Goal: Task Accomplishment & Management: Manage account settings

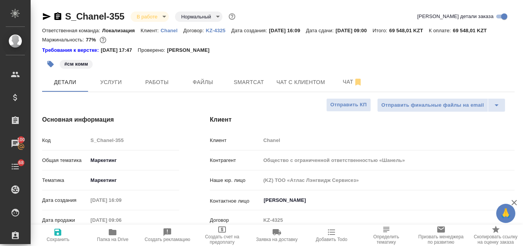
select select "RU"
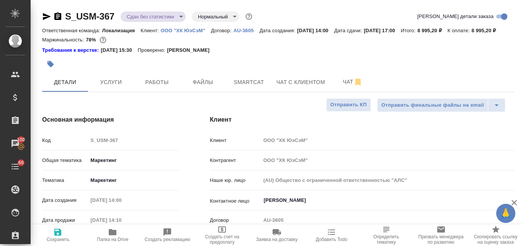
select select "RU"
click at [183, 28] on p "ООО "ХК ЮэСэМ"" at bounding box center [186, 31] width 50 height 6
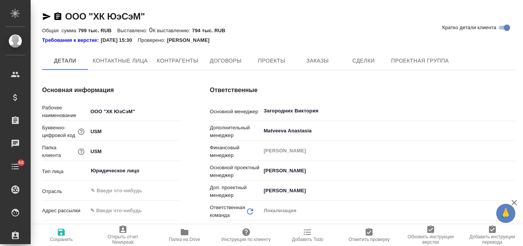
type textarea "x"
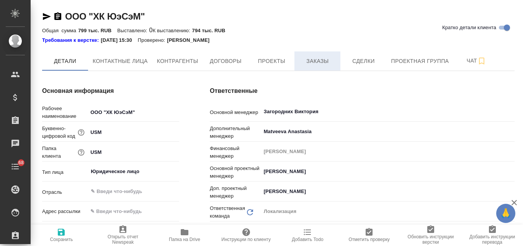
click at [315, 60] on span "Заказы" at bounding box center [317, 61] width 37 height 10
type textarea "x"
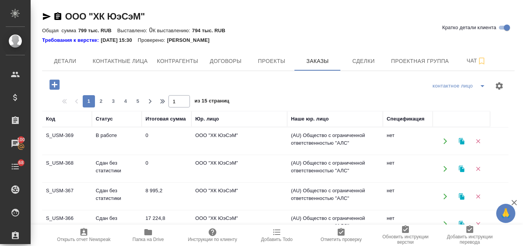
click at [461, 142] on icon "button" at bounding box center [461, 141] width 5 height 7
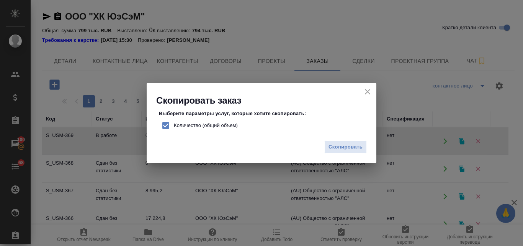
click at [168, 126] on input "Количество (общий объем)" at bounding box center [166, 125] width 16 height 16
checkbox input "false"
click at [345, 146] on span "Скопировать" at bounding box center [346, 147] width 34 height 9
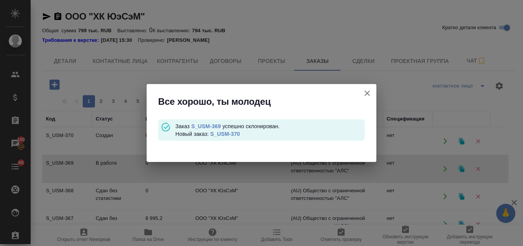
click at [219, 133] on link "S_USM-370" at bounding box center [224, 134] width 29 height 6
click at [369, 91] on icon "button" at bounding box center [367, 92] width 9 height 9
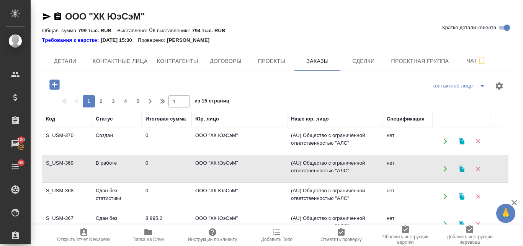
scroll to position [77, 0]
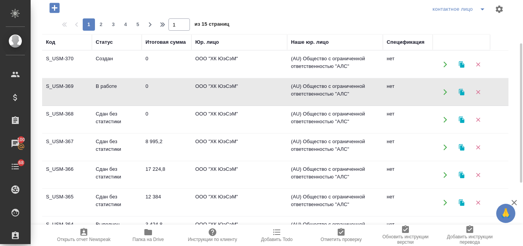
click at [105, 78] on td "Сдан без статистики" at bounding box center [117, 64] width 50 height 27
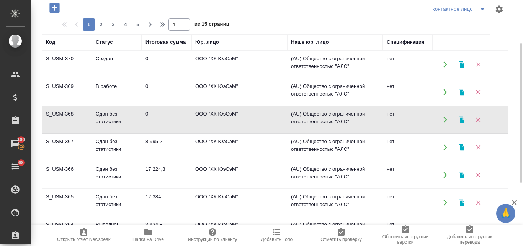
click at [105, 78] on td "Сдан без статистики" at bounding box center [117, 64] width 50 height 27
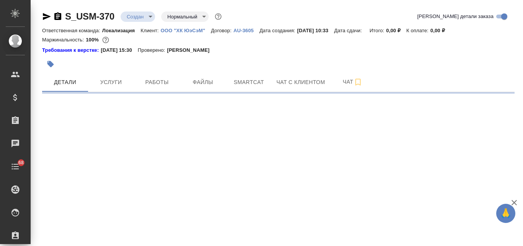
select select "RU"
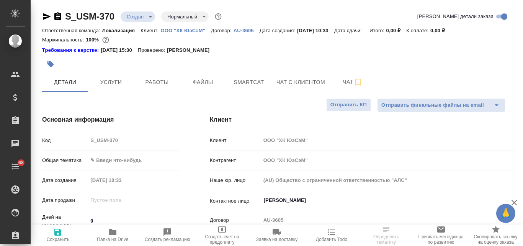
type textarea "x"
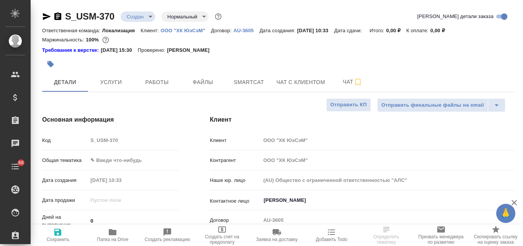
type textarea "x"
click at [100, 162] on body "🙏 .cls-1 fill:#fff; AWATERA Valyaeva Anna Клиенты Спецификации Заказы Чаты 68 T…" at bounding box center [261, 123] width 523 height 246
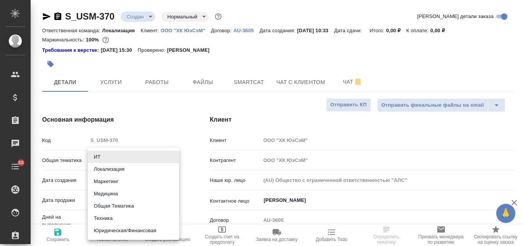
click at [102, 182] on li "Маркетинг" at bounding box center [134, 181] width 92 height 12
type input "marketing"
type textarea "x"
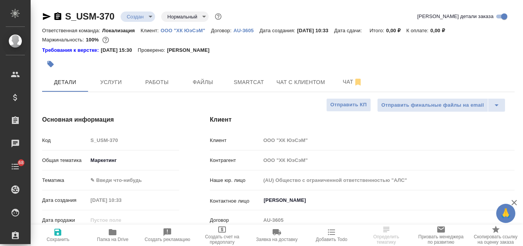
click at [103, 176] on body "🙏 .cls-1 fill:#fff; AWATERA Valyaeva Anna Клиенты Спецификации Заказы Чаты 68 T…" at bounding box center [261, 123] width 523 height 246
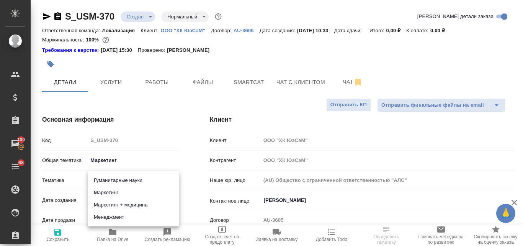
click at [107, 192] on li "Маркетинг" at bounding box center [134, 192] width 92 height 12
type textarea "x"
type input "5a8b8b956a9677013d343d63"
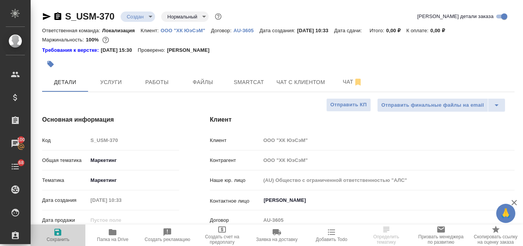
click at [59, 234] on icon "button" at bounding box center [57, 231] width 9 height 9
type textarea "x"
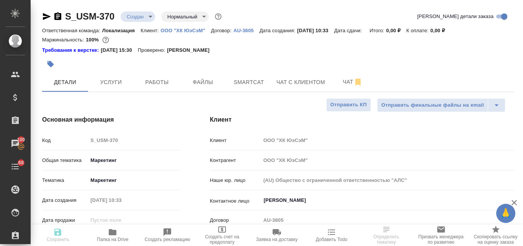
type textarea "x"
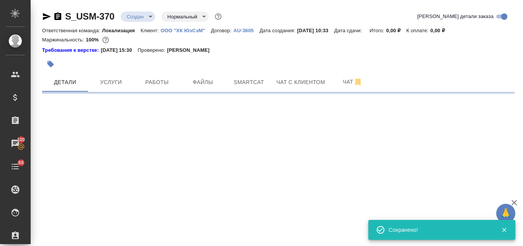
select select "RU"
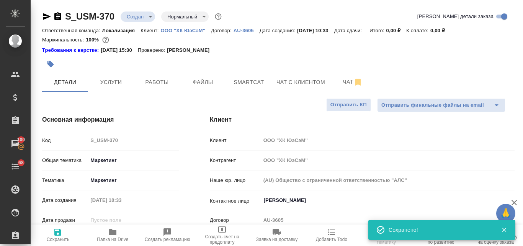
type textarea "x"
click at [149, 16] on body "🙏 .cls-1 fill:#fff; AWATERA Valyaeva Anna Клиенты Спецификации Заказы 100 Чаты …" at bounding box center [261, 123] width 523 height 246
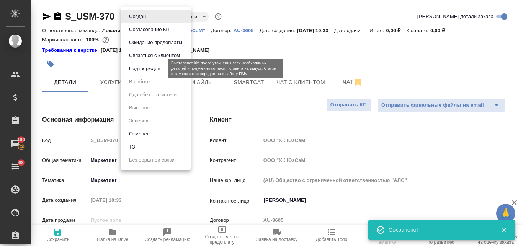
click at [148, 68] on button "Подтвержден" at bounding box center [145, 68] width 36 height 8
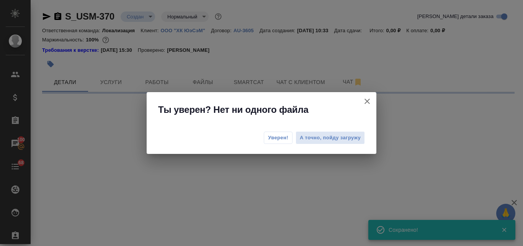
select select "RU"
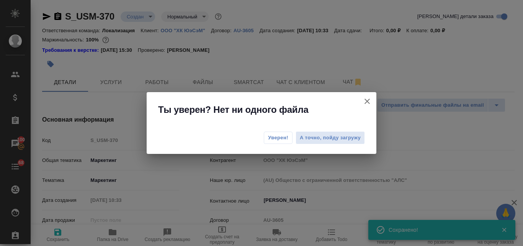
type textarea "x"
click at [274, 137] on span "Уверен!" at bounding box center [278, 138] width 20 height 8
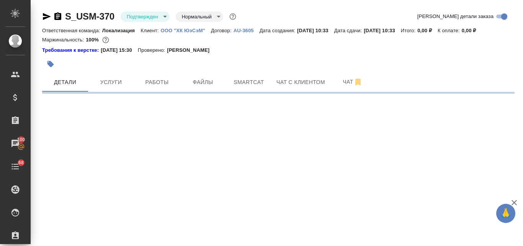
select select "RU"
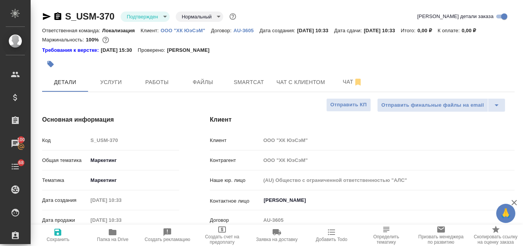
type textarea "x"
click at [48, 15] on icon "button" at bounding box center [46, 16] width 9 height 9
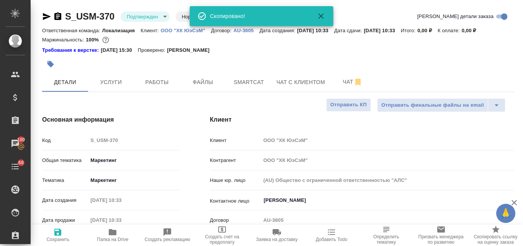
type textarea "x"
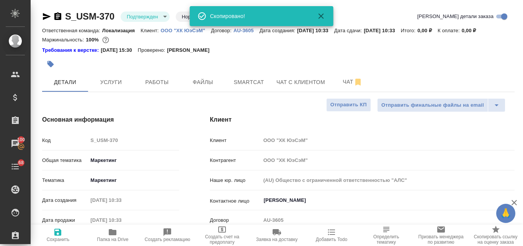
type textarea "x"
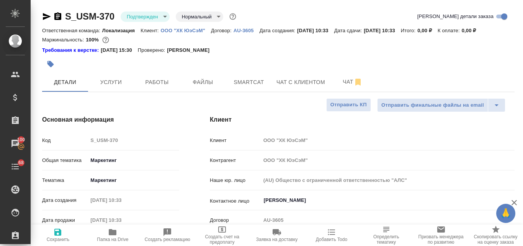
type textarea "x"
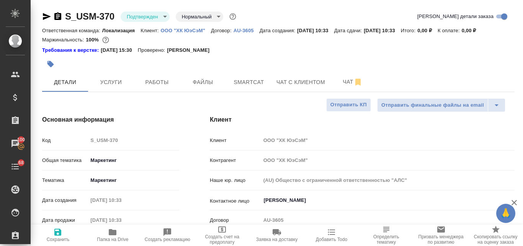
type textarea "x"
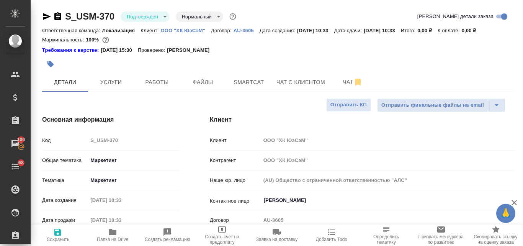
type textarea "x"
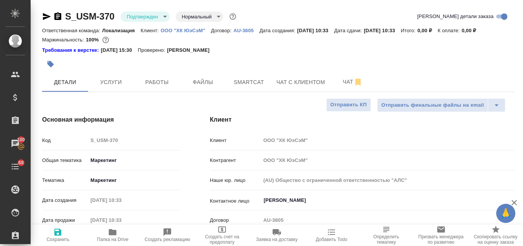
type textarea "x"
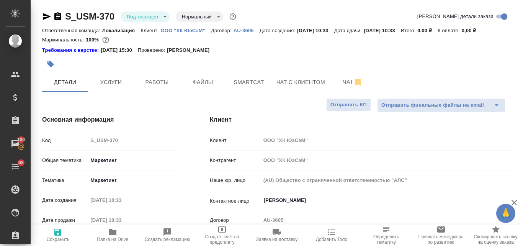
type textarea "x"
click at [182, 32] on p "ООО "ХК ЮэСэМ"" at bounding box center [186, 31] width 50 height 6
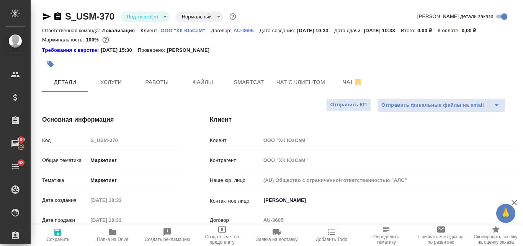
type textarea "x"
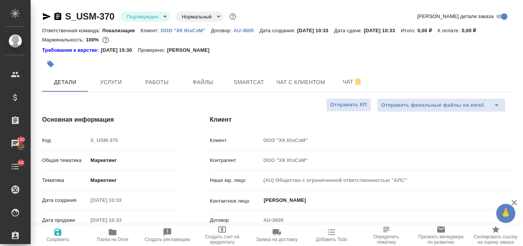
type textarea "x"
drag, startPoint x: 115, startPoint y: 13, endPoint x: 64, endPoint y: 13, distance: 50.6
click at [64, 13] on div "S_USM-370 Подтвержден confirmed Нормальный normal" at bounding box center [140, 16] width 196 height 12
copy link "S_USM-370"
type textarea "x"
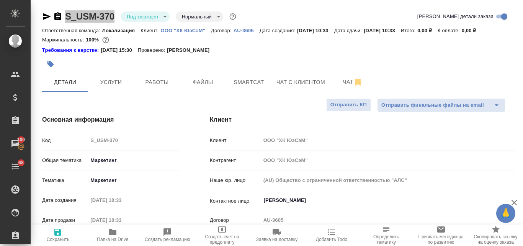
type textarea "x"
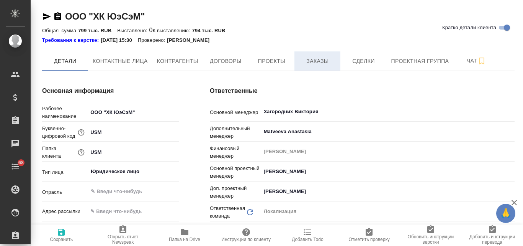
click at [320, 64] on span "Заказы" at bounding box center [317, 61] width 37 height 10
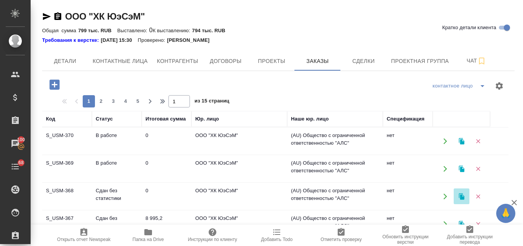
click at [464, 197] on icon "button" at bounding box center [461, 196] width 5 height 7
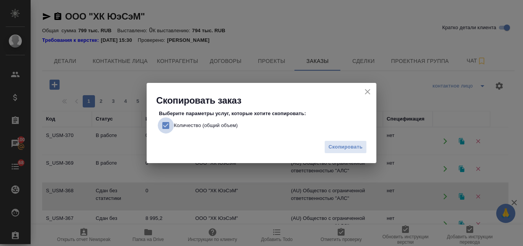
click at [164, 126] on input "Количество (общий объем)" at bounding box center [166, 125] width 16 height 16
checkbox input "false"
click at [345, 151] on span "Скопировать" at bounding box center [346, 147] width 34 height 9
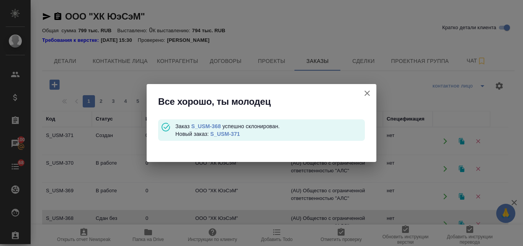
click at [229, 133] on link "S_USM-371" at bounding box center [224, 134] width 29 height 6
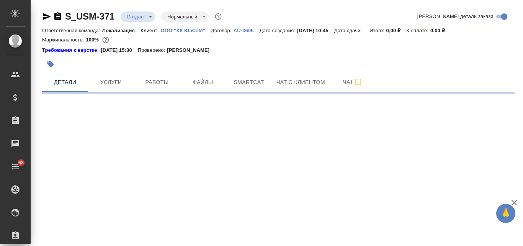
select select "RU"
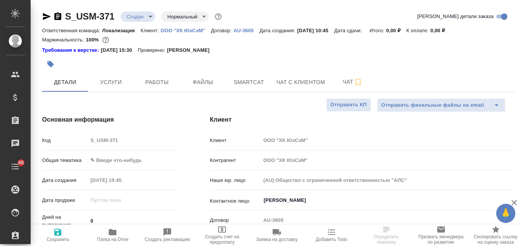
type textarea "x"
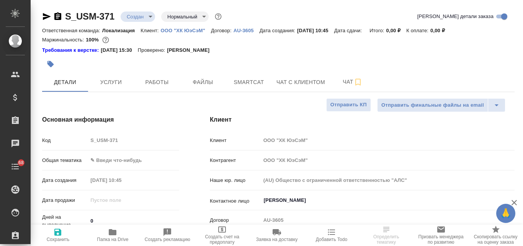
type textarea "x"
click at [152, 14] on body "🙏 .cls-1 fill:#fff; AWATERA Valyaeva Anna Клиенты Спецификации Заказы Чаты 68 T…" at bounding box center [261, 123] width 523 height 246
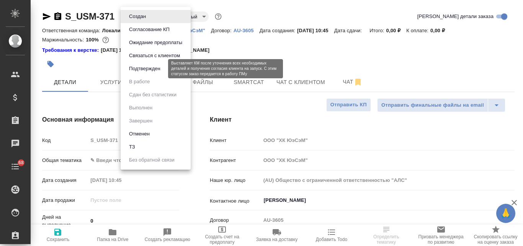
click at [144, 69] on button "Подтвержден" at bounding box center [145, 68] width 36 height 8
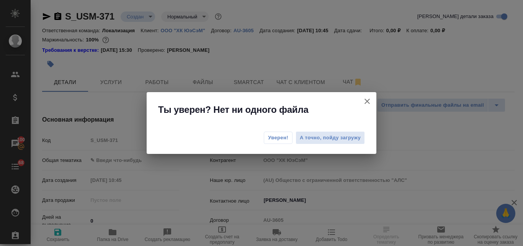
click at [275, 138] on span "Уверен!" at bounding box center [278, 138] width 20 height 8
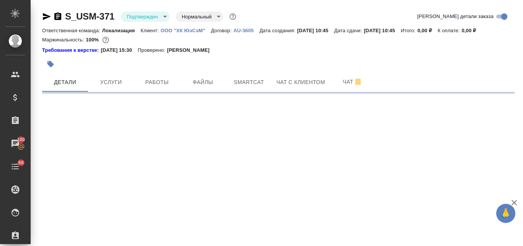
select select "RU"
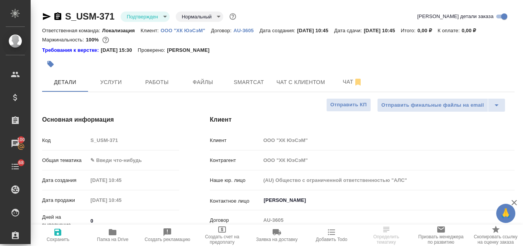
type textarea "x"
click at [110, 160] on body "🙏 .cls-1 fill:#fff; AWATERA Valyaeva Anna Клиенты Спецификации Заказы 100 Чаты …" at bounding box center [261, 123] width 523 height 246
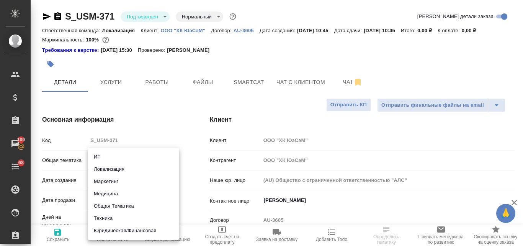
click at [112, 180] on li "Маркетинг" at bounding box center [134, 181] width 92 height 12
type input "marketing"
type textarea "x"
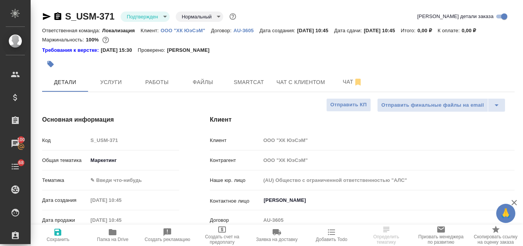
click at [110, 178] on body "🙏 .cls-1 fill:#fff; AWATERA Valyaeva Anna Клиенты Спецификации Заказы 100 Чаты …" at bounding box center [261, 123] width 523 height 246
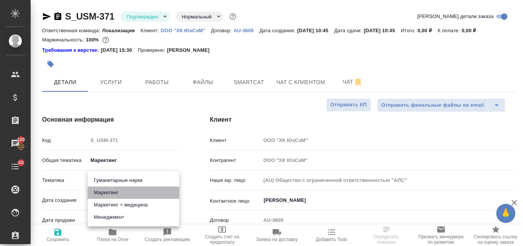
click at [114, 191] on li "Маркетинг" at bounding box center [134, 192] width 92 height 12
type textarea "x"
type input "5a8b8b956a9677013d343d63"
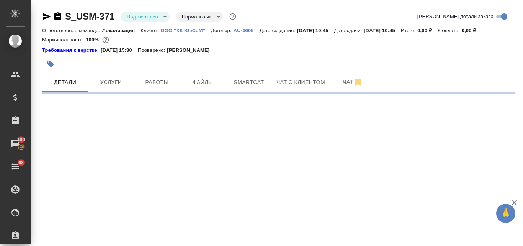
select select "RU"
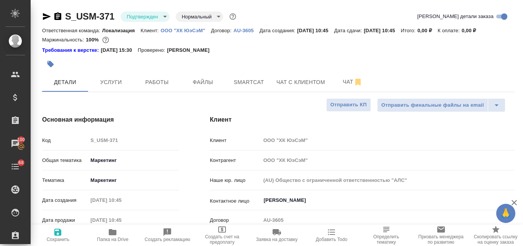
type textarea "x"
click at [60, 235] on icon "button" at bounding box center [57, 231] width 7 height 7
type textarea "x"
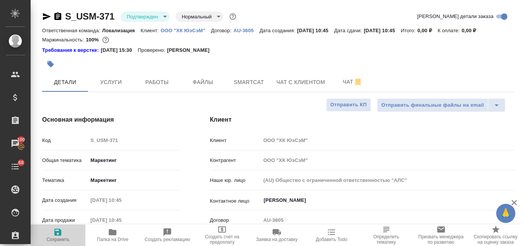
type textarea "x"
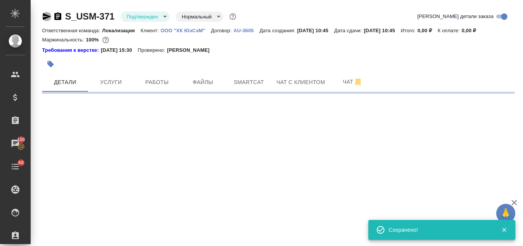
click at [43, 13] on icon "button" at bounding box center [46, 16] width 9 height 9
select select "RU"
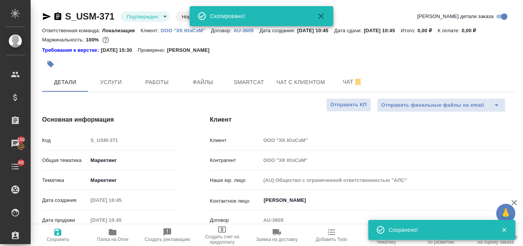
type textarea "x"
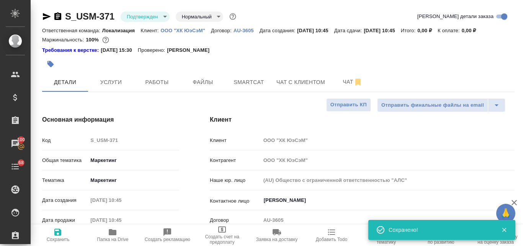
type textarea "x"
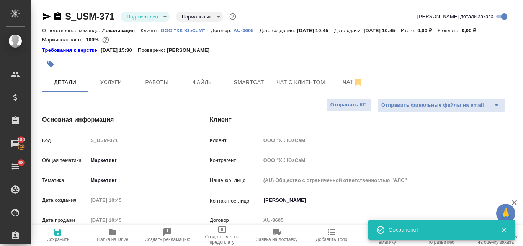
type textarea "x"
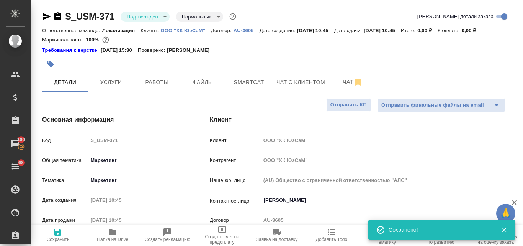
type textarea "x"
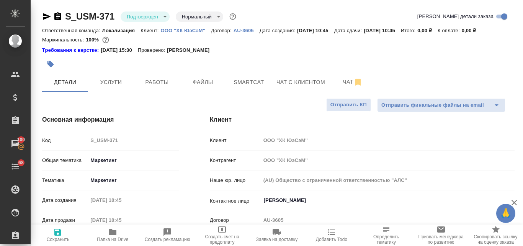
type textarea "x"
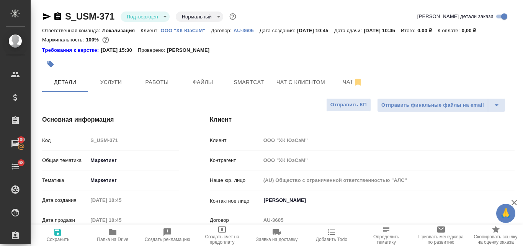
type textarea "x"
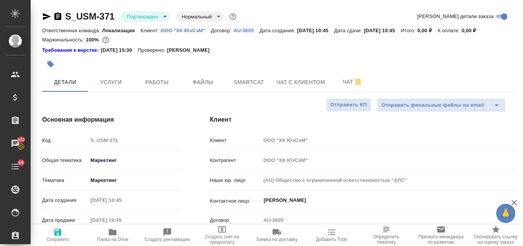
type textarea "x"
drag, startPoint x: 115, startPoint y: 16, endPoint x: 65, endPoint y: 14, distance: 50.2
click at [65, 14] on div "S_USM-371 Подтвержден confirmed Нормальный normal" at bounding box center [140, 16] width 196 height 12
copy link "S_USM-371"
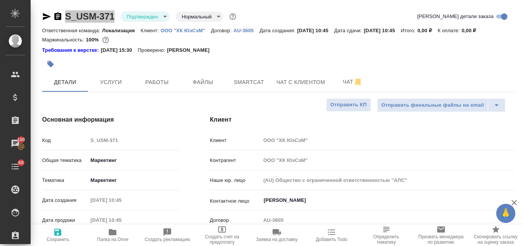
type textarea "x"
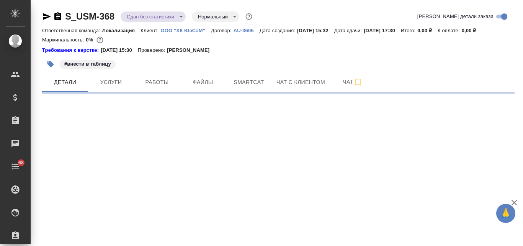
select select "RU"
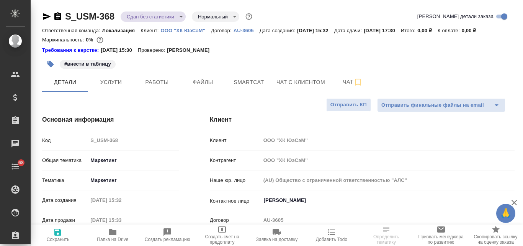
type textarea "x"
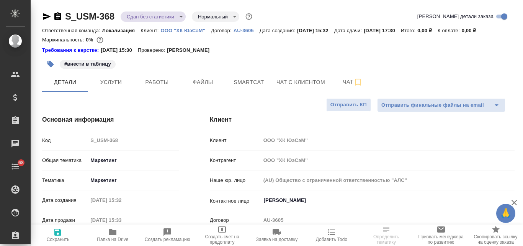
type textarea "x"
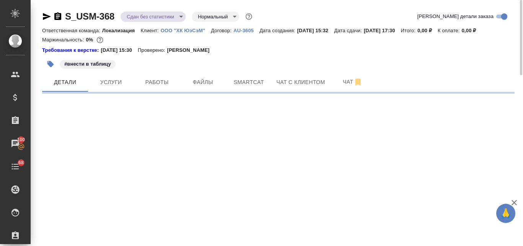
select select "RU"
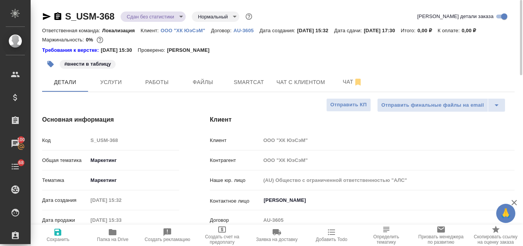
type textarea "x"
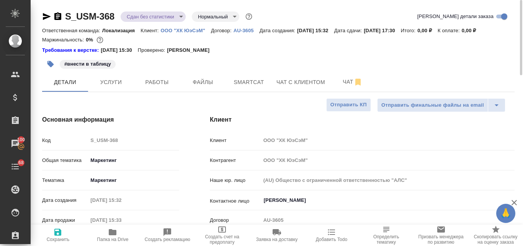
type textarea "x"
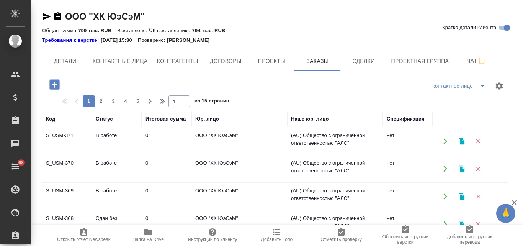
scroll to position [77, 0]
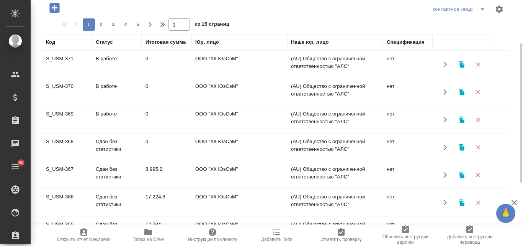
click at [115, 78] on td "В работе" at bounding box center [117, 64] width 50 height 27
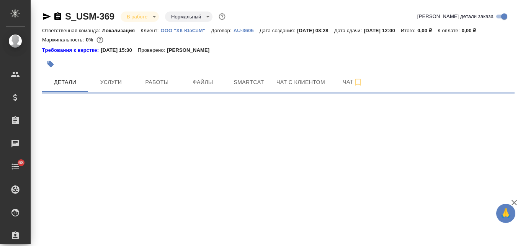
select select "RU"
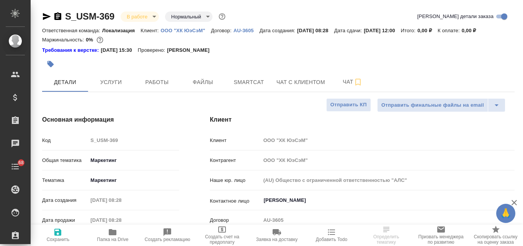
type textarea "x"
type input "Муталимов Марк"
type input "Сеитов Павел"
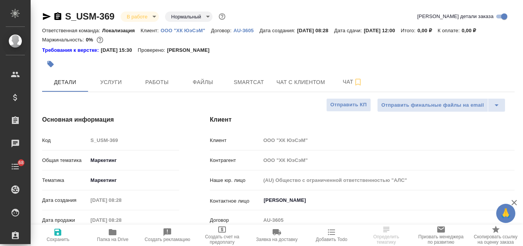
type textarea "x"
drag, startPoint x: 115, startPoint y: 16, endPoint x: 68, endPoint y: 15, distance: 47.5
click at [68, 15] on div "S_USM-369 В работе inProgress Нормальный normal" at bounding box center [134, 16] width 185 height 12
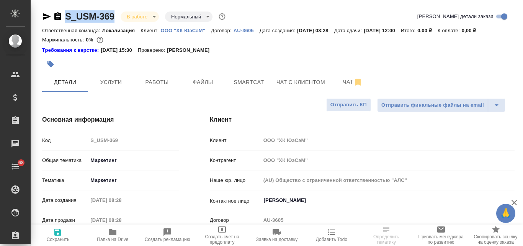
copy link "S_USM-369"
select select "RU"
type textarea "x"
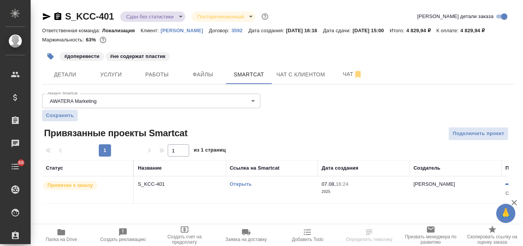
click at [65, 235] on icon "button" at bounding box center [61, 231] width 9 height 9
